Goal: Find specific page/section: Find specific page/section

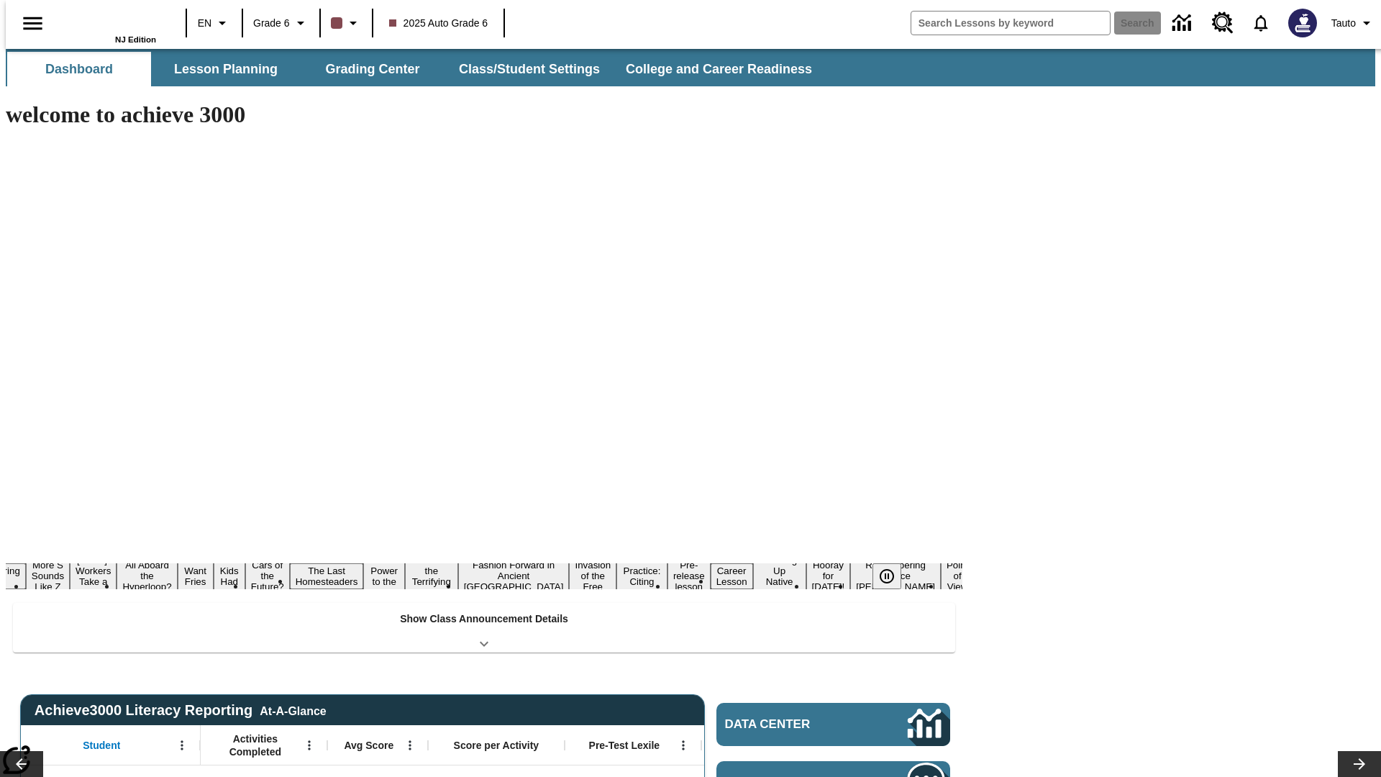
type input "-1"
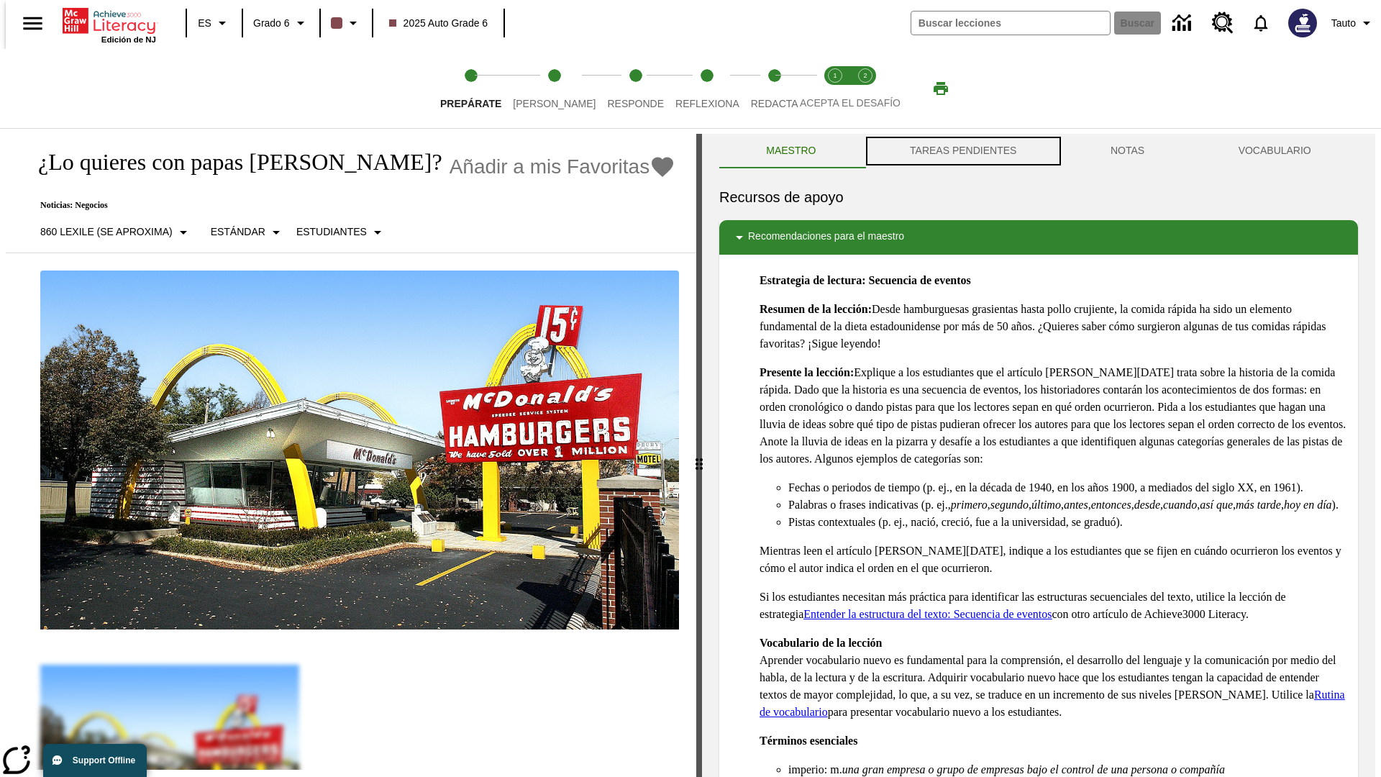
click at [962, 151] on button "TAREAS PENDIENTES" at bounding box center [963, 151] width 201 height 35
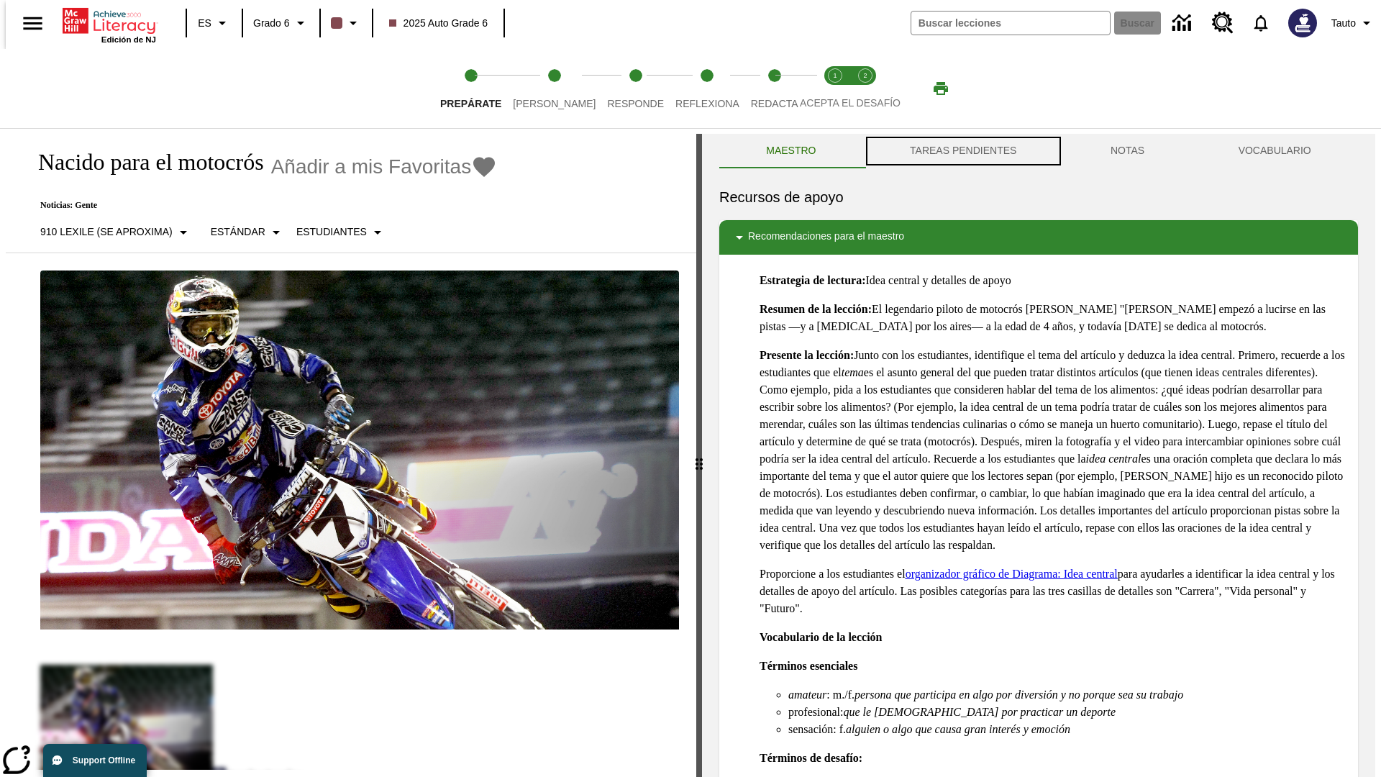
click at [962, 151] on button "TAREAS PENDIENTES" at bounding box center [963, 151] width 201 height 35
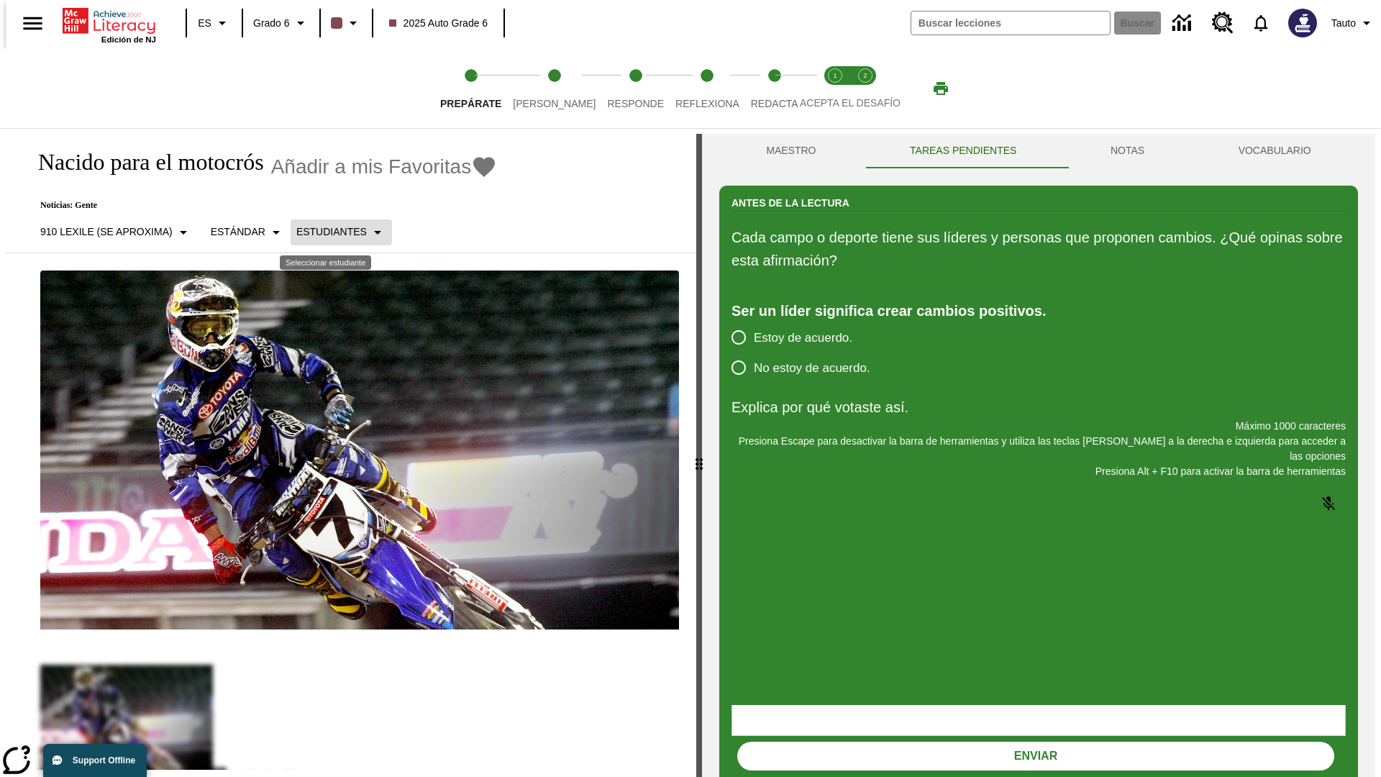
click at [329, 232] on p "Estudiantes" at bounding box center [331, 231] width 70 height 15
